Goal: Task Accomplishment & Management: Use online tool/utility

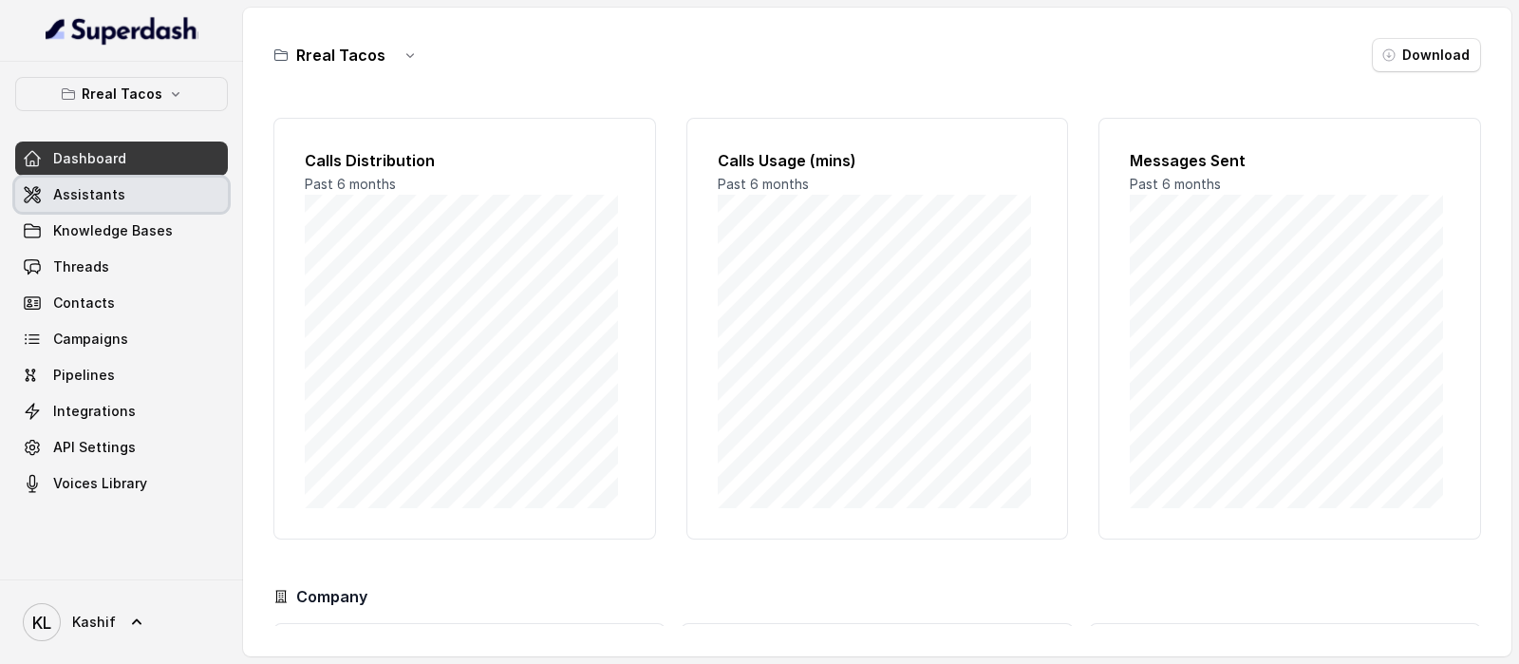
click at [160, 196] on link "Assistants" at bounding box center [121, 195] width 213 height 34
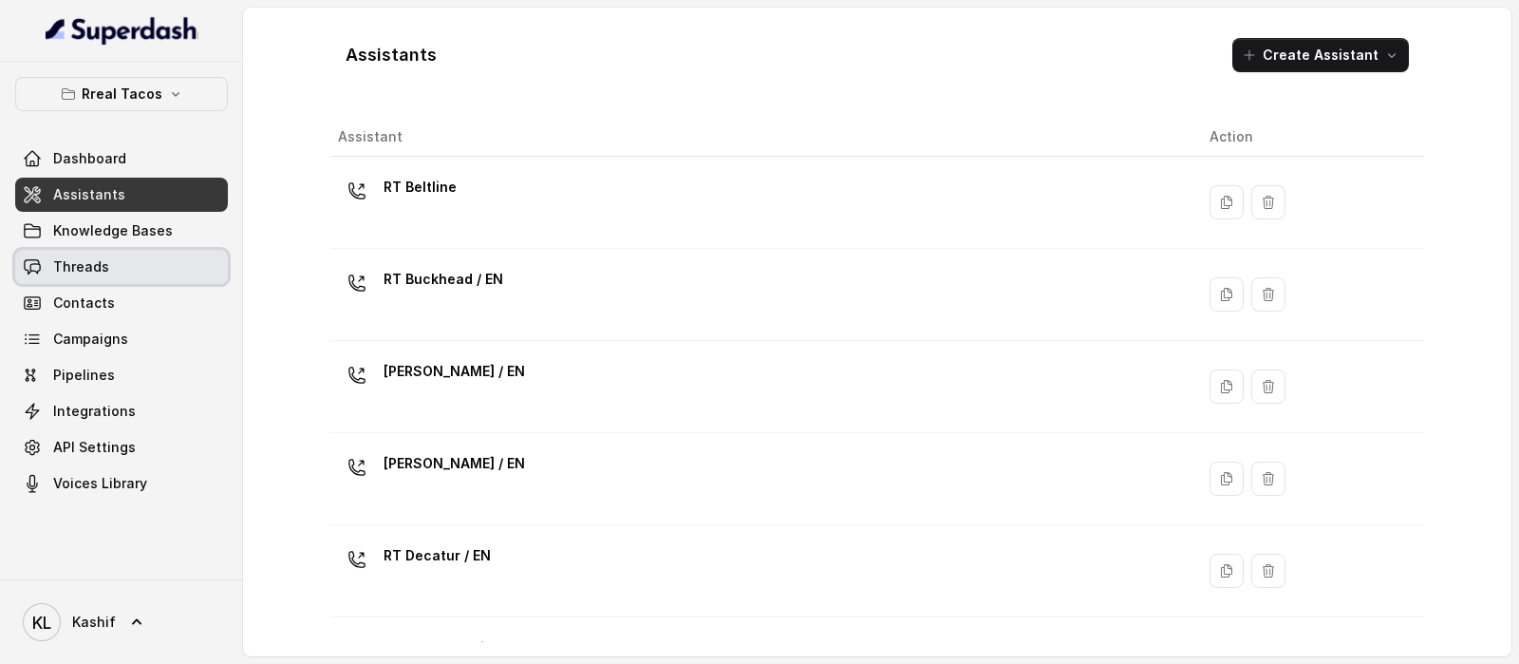
click at [117, 267] on link "Threads" at bounding box center [121, 267] width 213 height 34
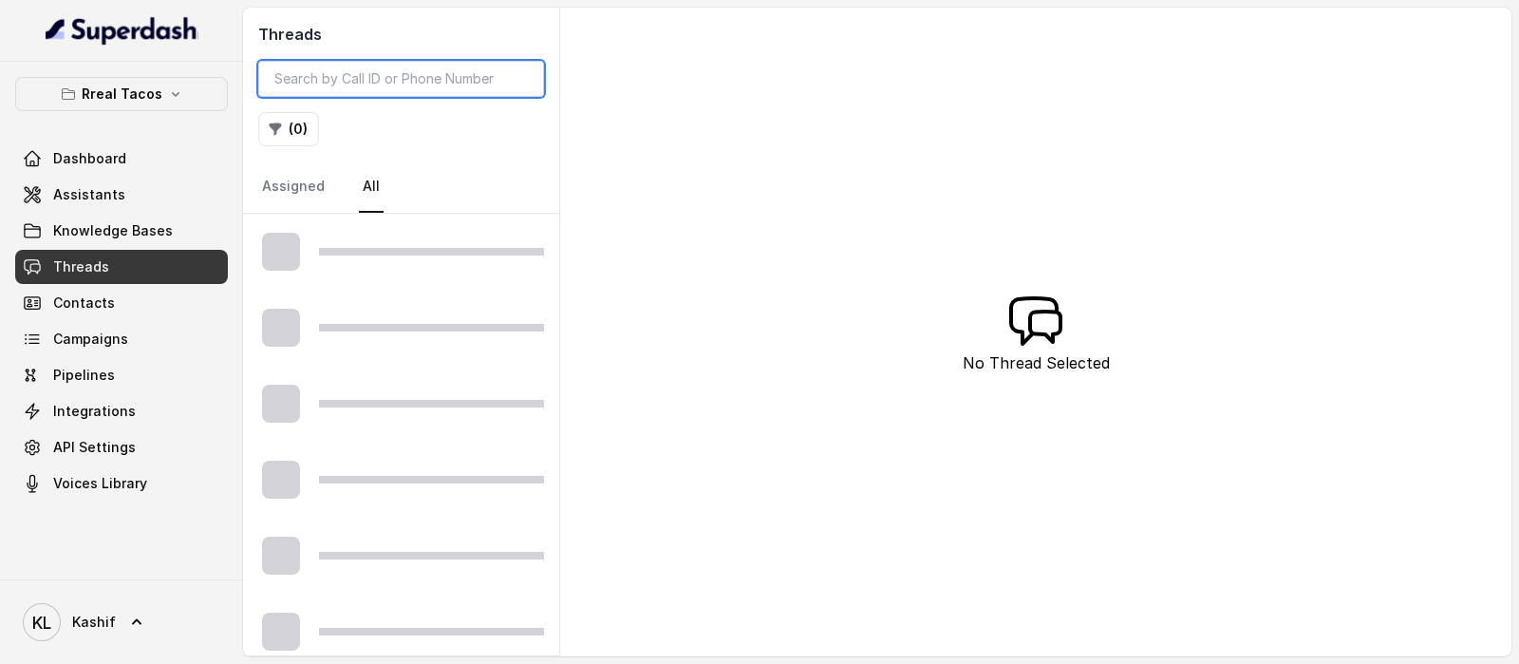
click at [407, 68] on input "search" at bounding box center [401, 79] width 286 height 36
paste input "[PHONE_NUMBER]"
click at [284, 84] on input "[PHONE_NUMBER]" at bounding box center [401, 79] width 286 height 36
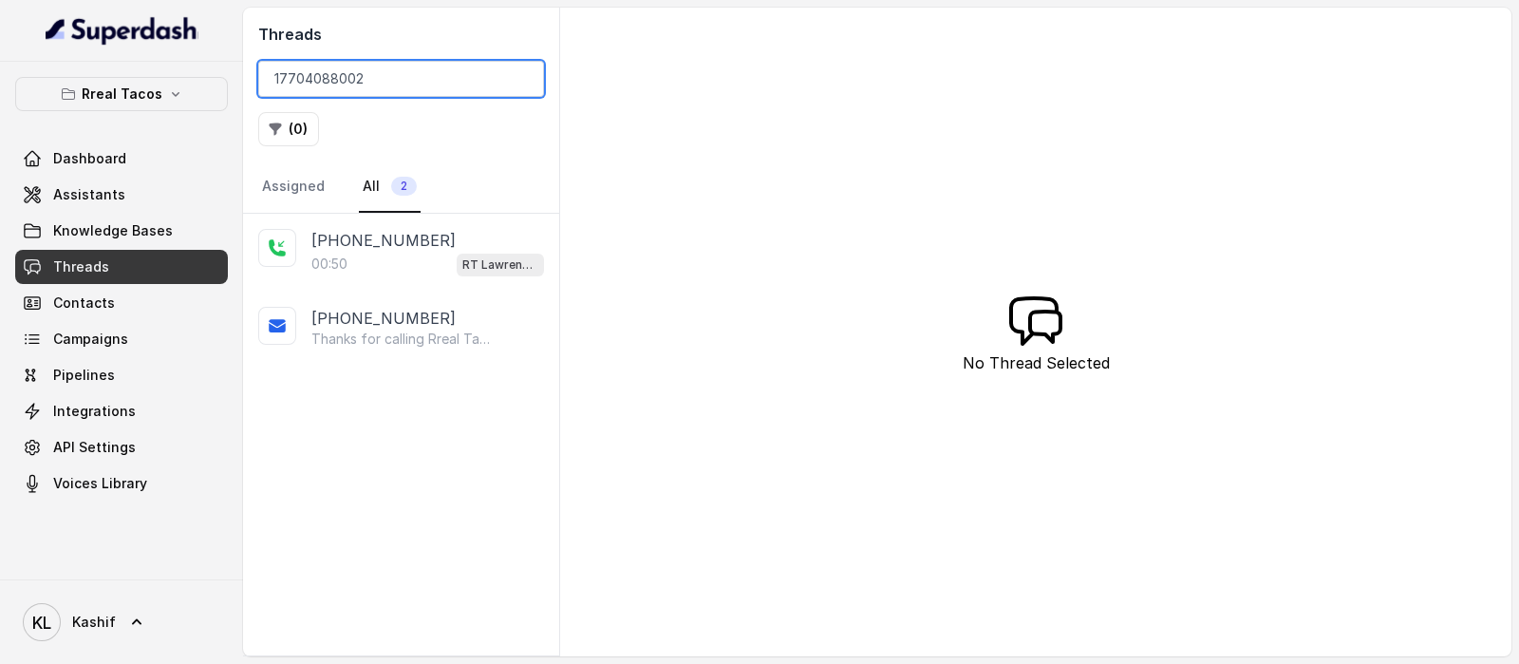
type input "17704088002"
click at [533, 324] on div "[PHONE_NUMBER]" at bounding box center [427, 318] width 233 height 23
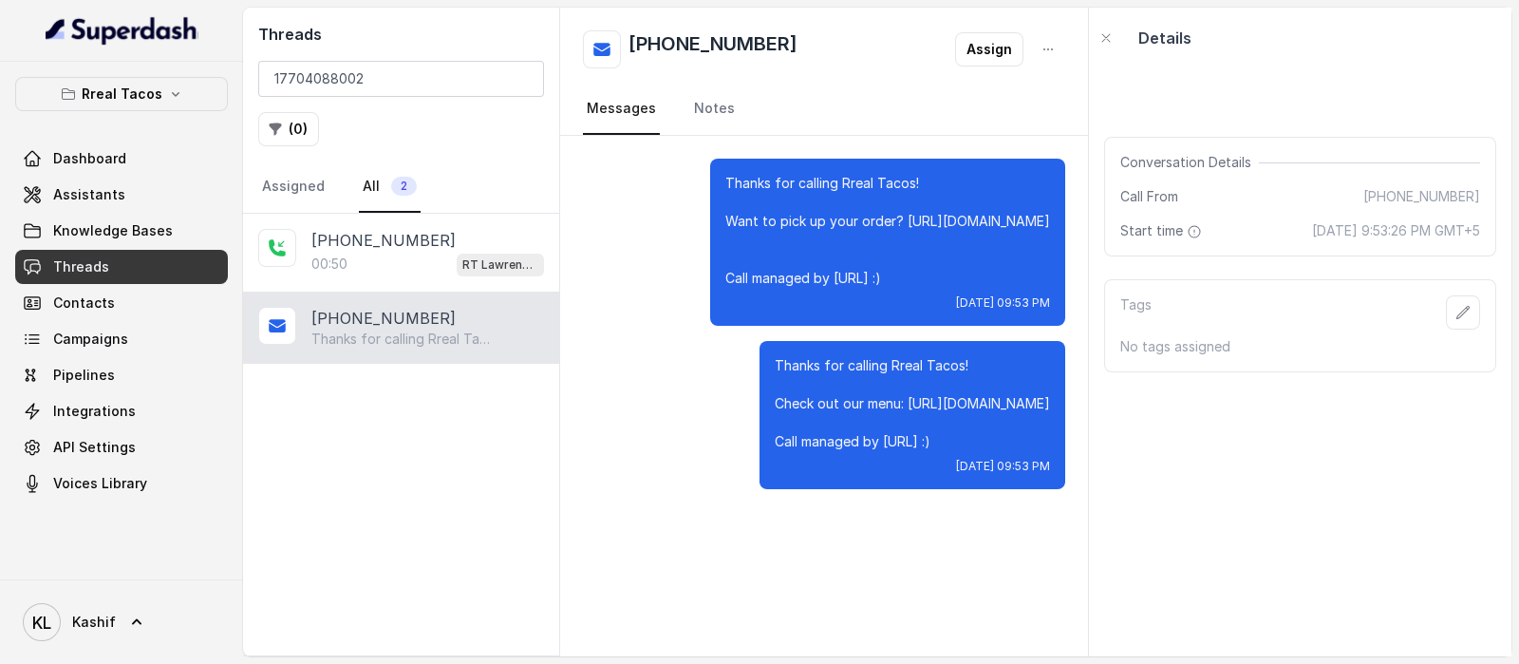
drag, startPoint x: 327, startPoint y: 178, endPoint x: 349, endPoint y: 211, distance: 40.3
click at [328, 177] on nav "Assigned All 2" at bounding box center [401, 186] width 286 height 51
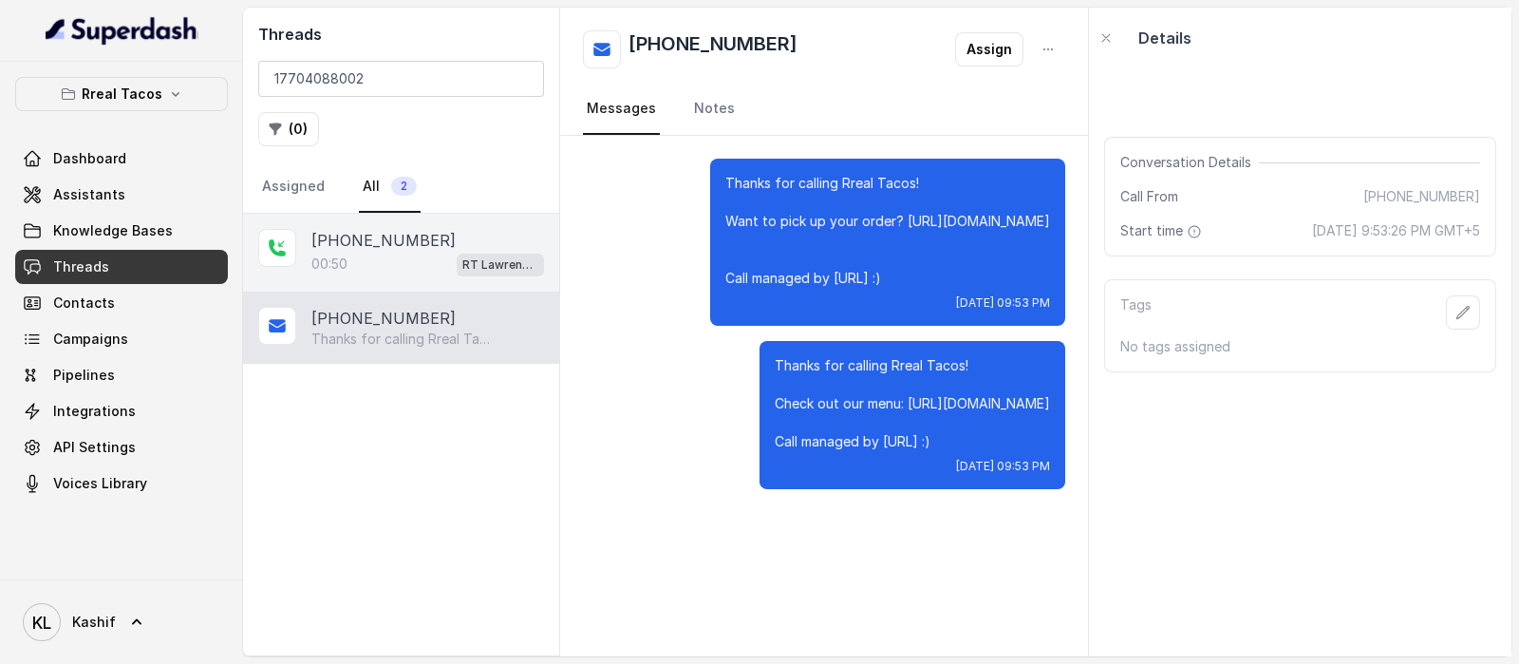
click at [360, 235] on p "[PHONE_NUMBER]" at bounding box center [383, 240] width 144 height 23
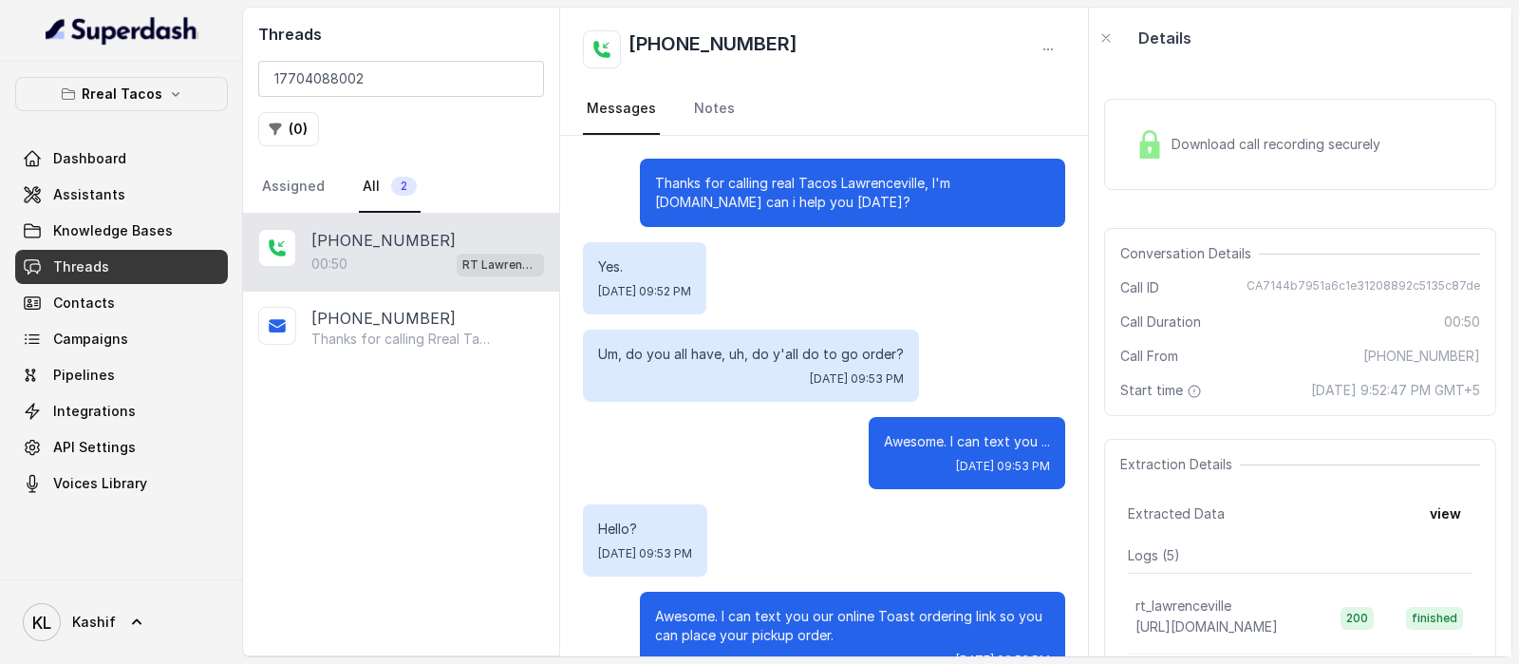
scroll to position [660, 0]
